Goal: Task Accomplishment & Management: Manage account settings

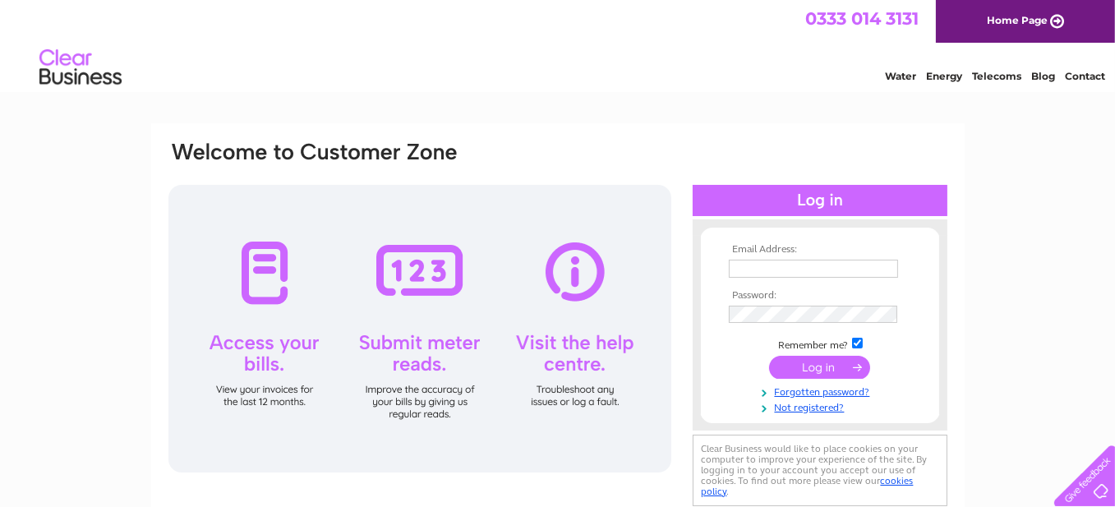
type input "mick6379@gmail.com"
click at [813, 366] on input "submit" at bounding box center [819, 367] width 101 height 23
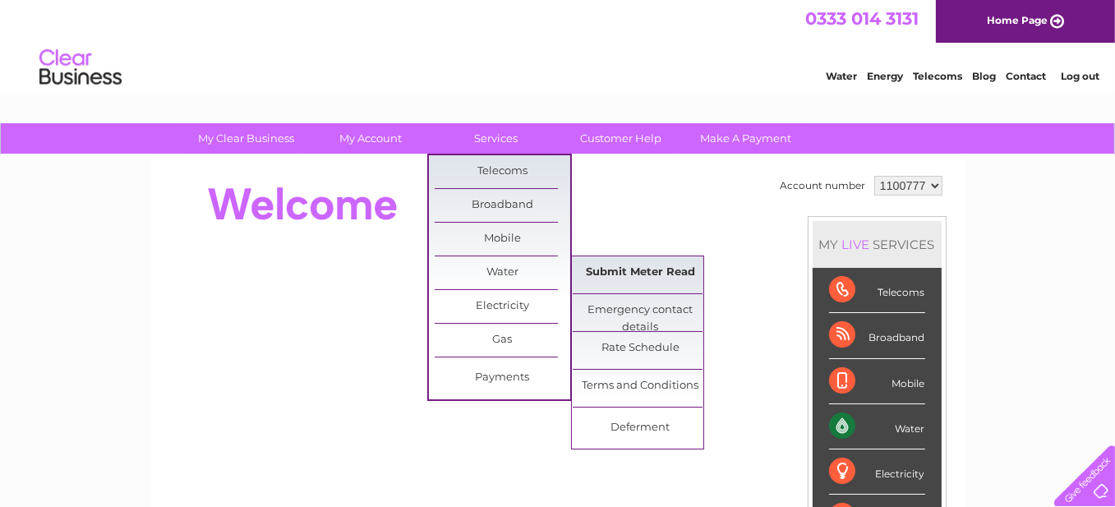
click at [641, 279] on link "Submit Meter Read" at bounding box center [641, 272] width 136 height 33
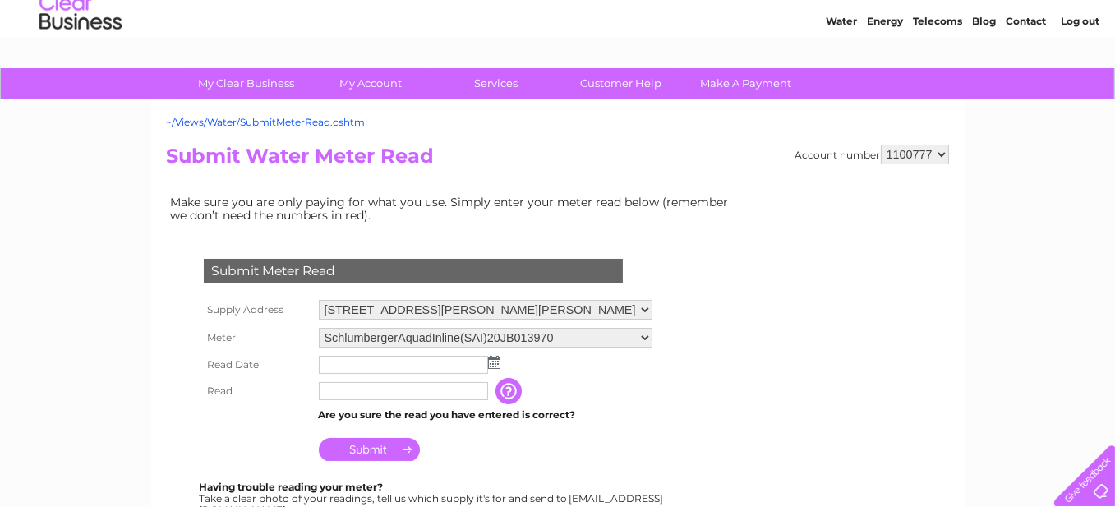
scroll to position [82, 0]
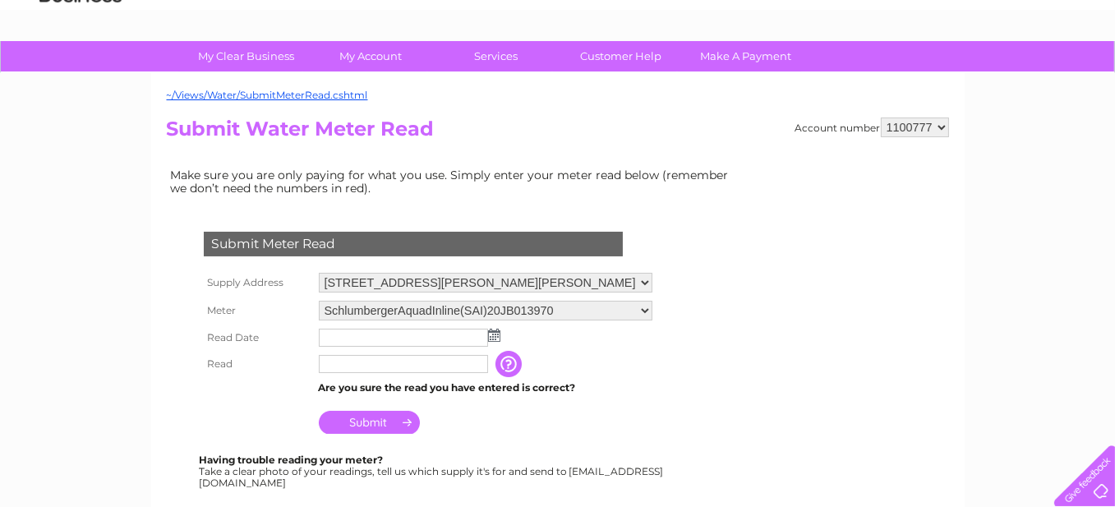
click at [494, 332] on img at bounding box center [494, 335] width 12 height 13
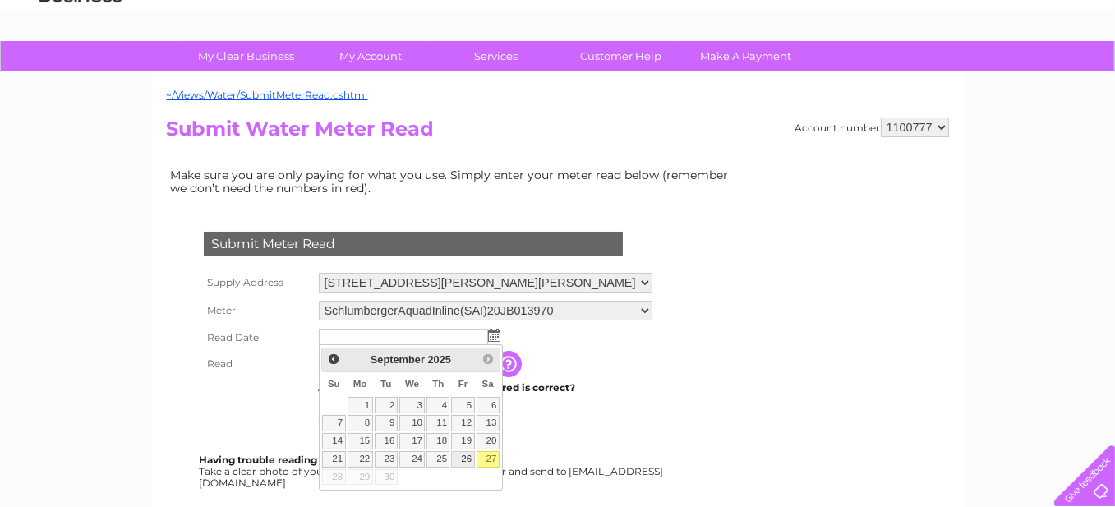
click at [467, 455] on link "26" at bounding box center [462, 459] width 23 height 16
type input "2025/09/26"
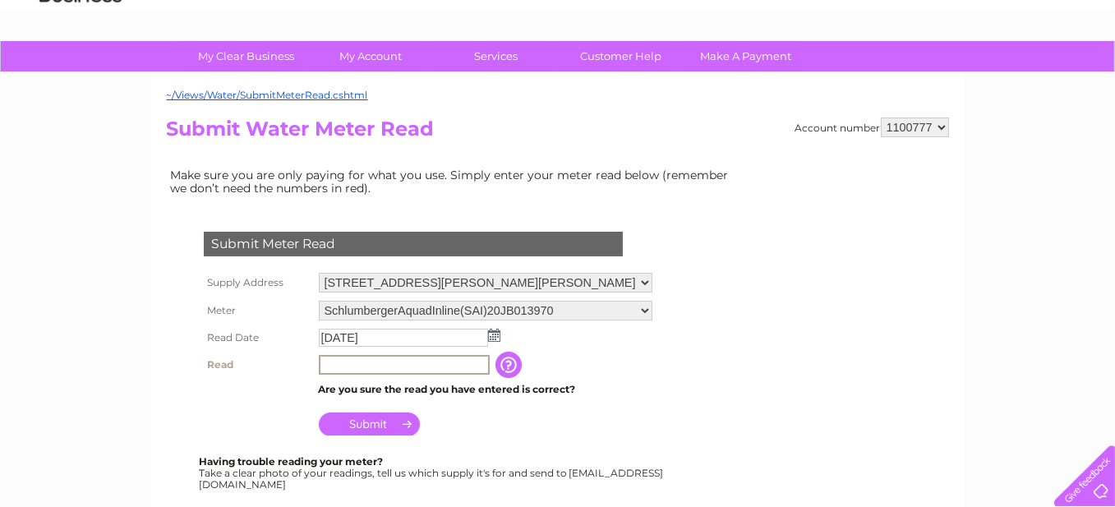
click at [332, 361] on input "text" at bounding box center [404, 365] width 171 height 20
type input "5601"
click at [362, 420] on input "Submit" at bounding box center [369, 423] width 101 height 23
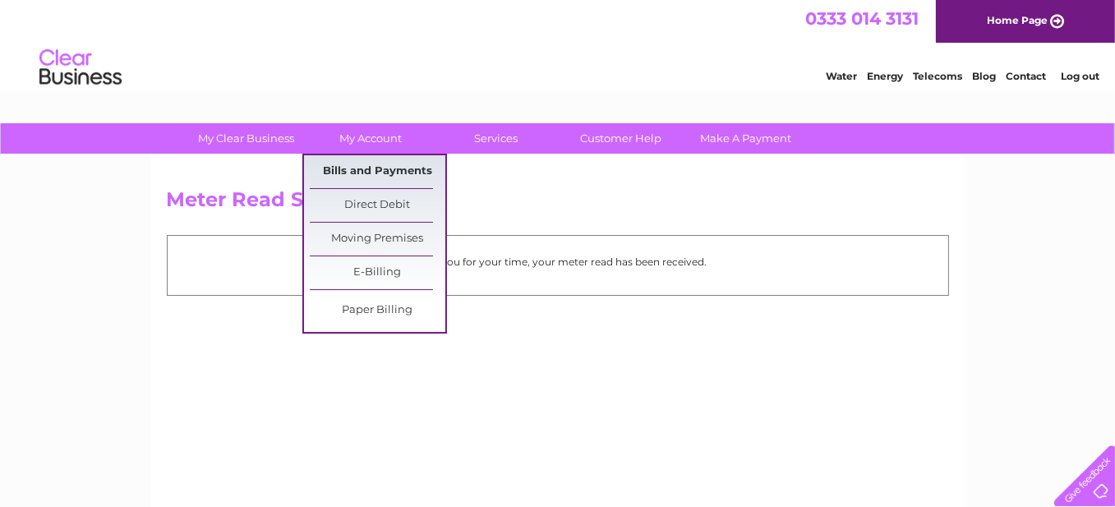
click at [380, 163] on link "Bills and Payments" at bounding box center [378, 171] width 136 height 33
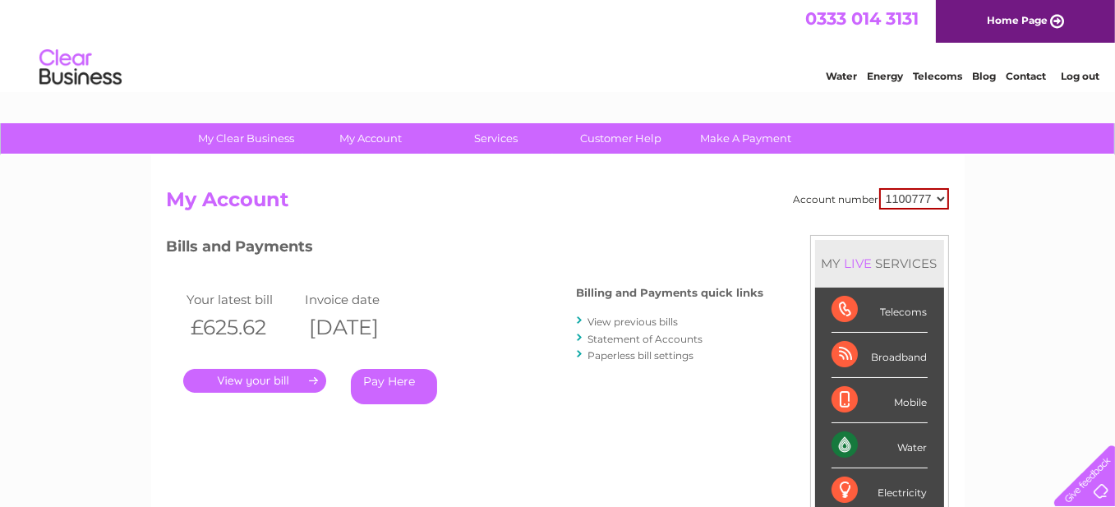
click at [627, 321] on link "View previous bills" at bounding box center [633, 321] width 90 height 12
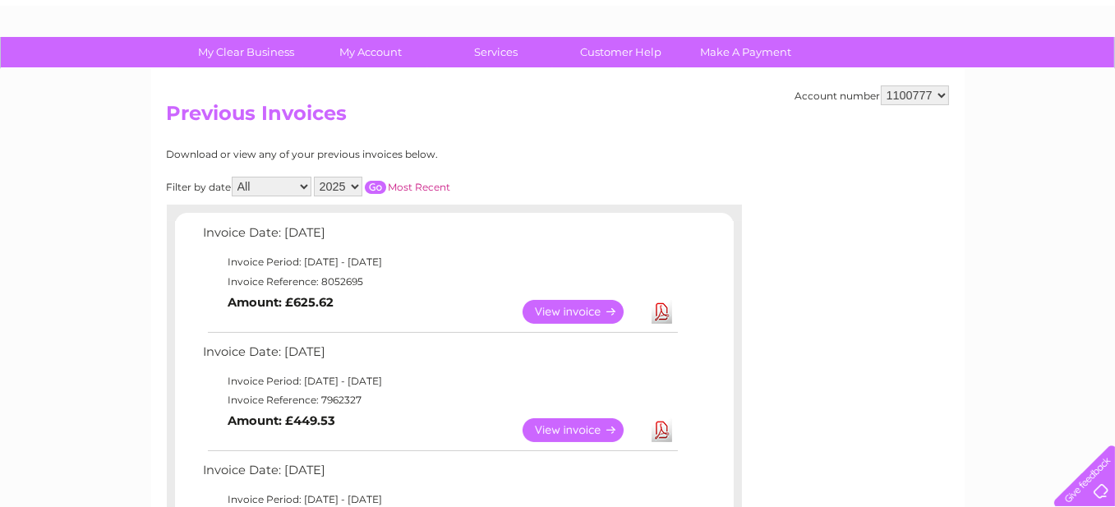
scroll to position [82, 0]
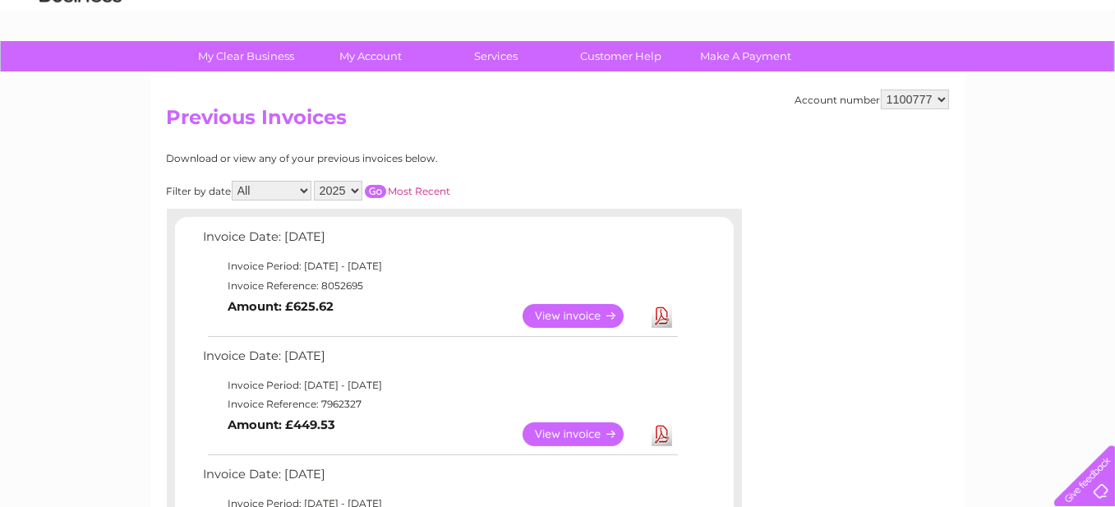
click at [587, 316] on link "View" at bounding box center [583, 316] width 121 height 24
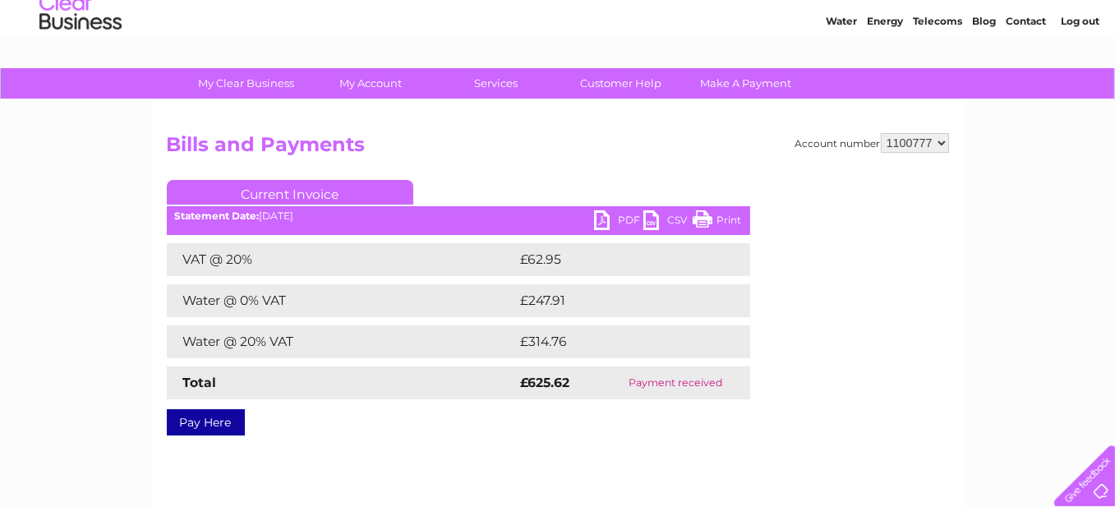
scroll to position [82, 0]
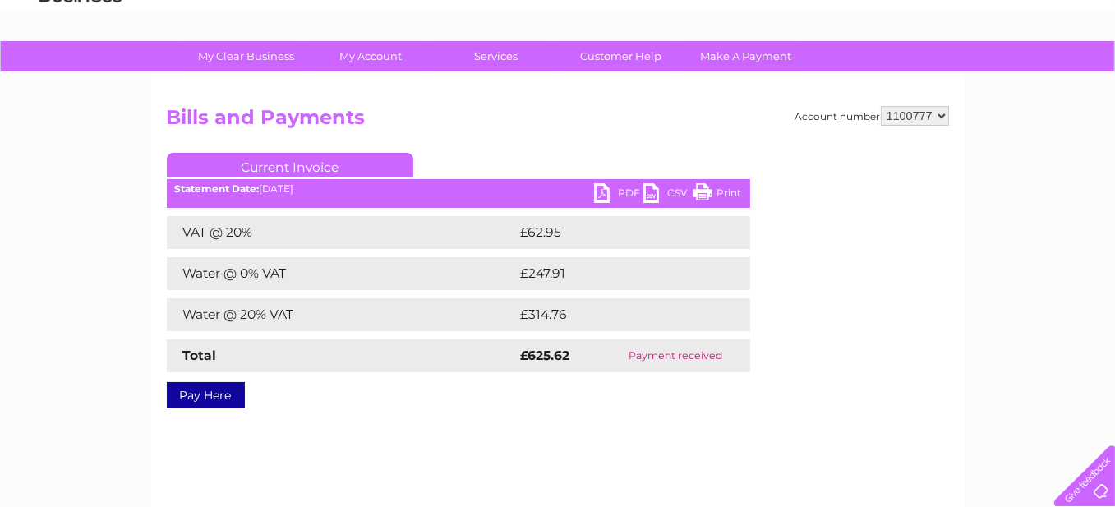
click at [604, 196] on link "PDF" at bounding box center [618, 195] width 49 height 24
click at [624, 188] on link "PDF" at bounding box center [618, 195] width 49 height 24
